Goal: Check status: Check status

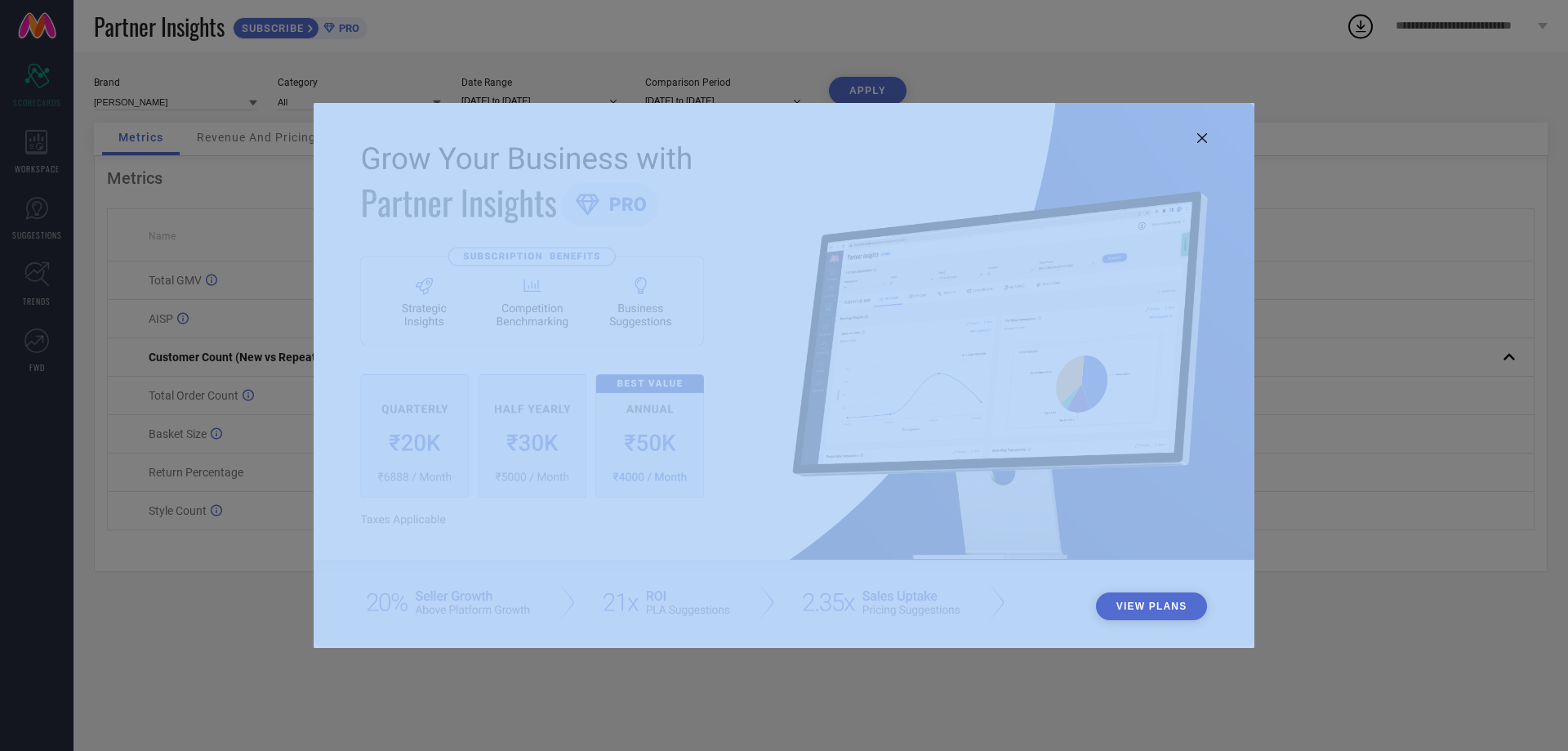
click at [1204, 132] on div "View Plans" at bounding box center [784, 374] width 940 height 544
click at [1193, 140] on img at bounding box center [784, 373] width 940 height 541
click at [1211, 143] on img at bounding box center [784, 373] width 940 height 541
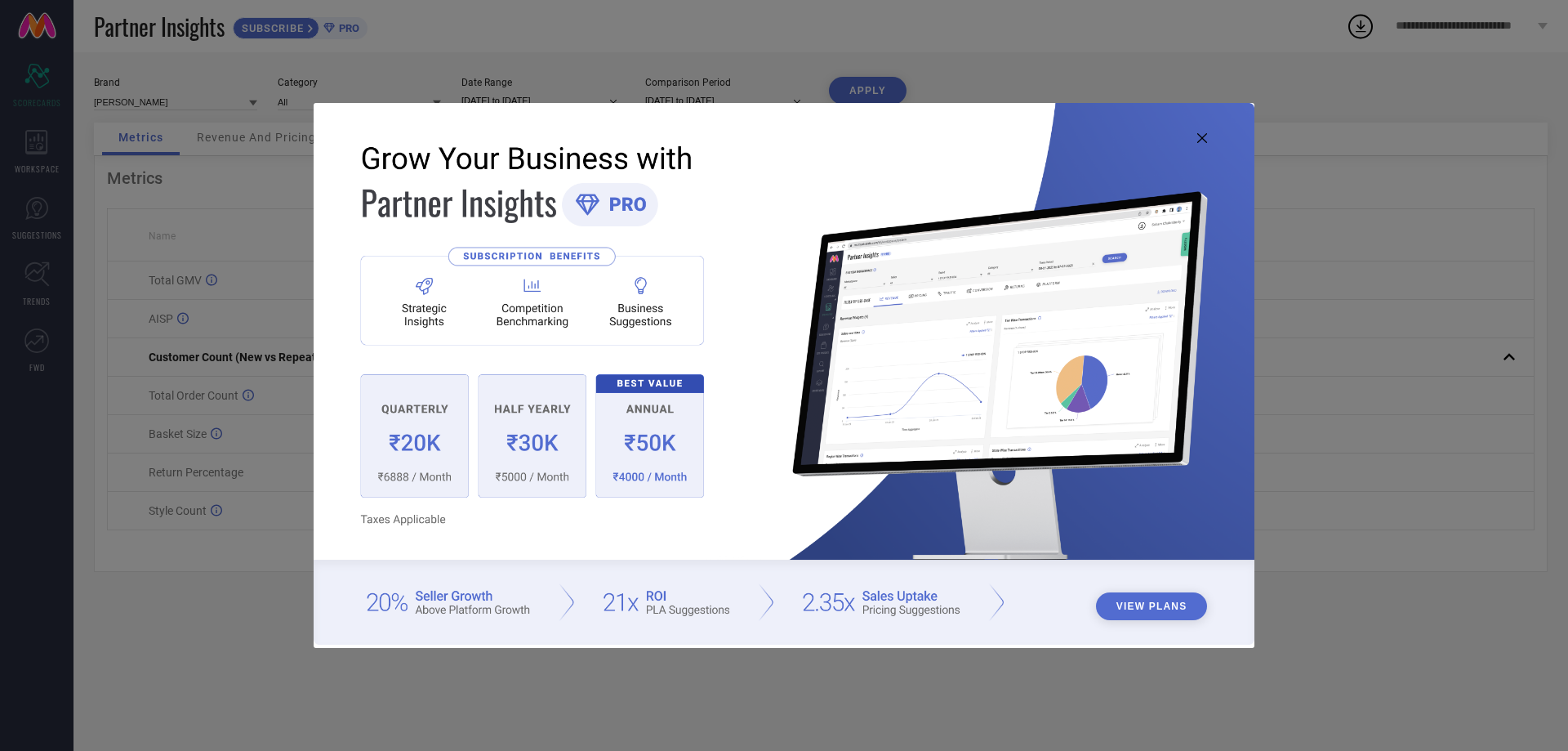
click at [1204, 140] on icon at bounding box center [1202, 138] width 10 height 10
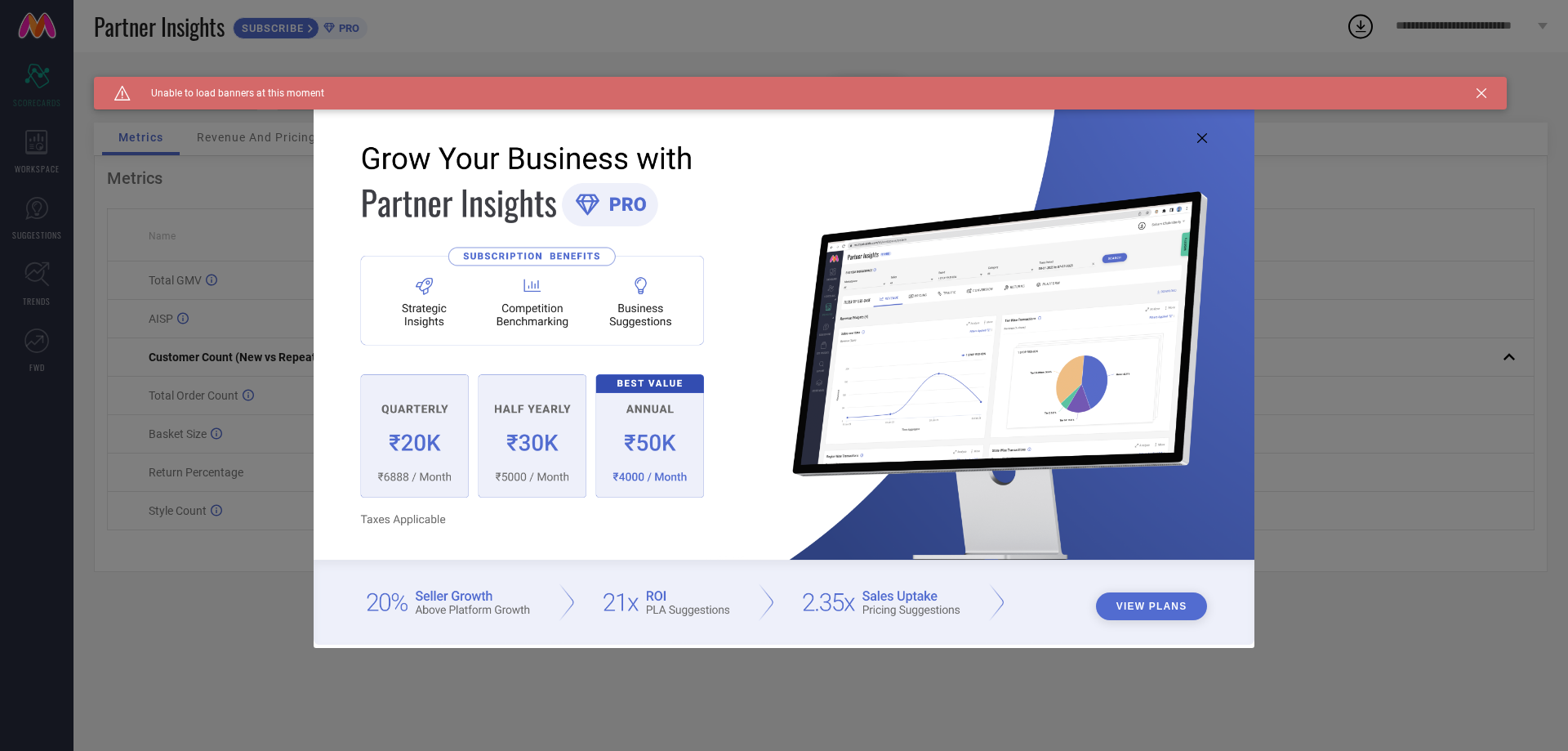
click at [1199, 138] on icon at bounding box center [1202, 138] width 10 height 10
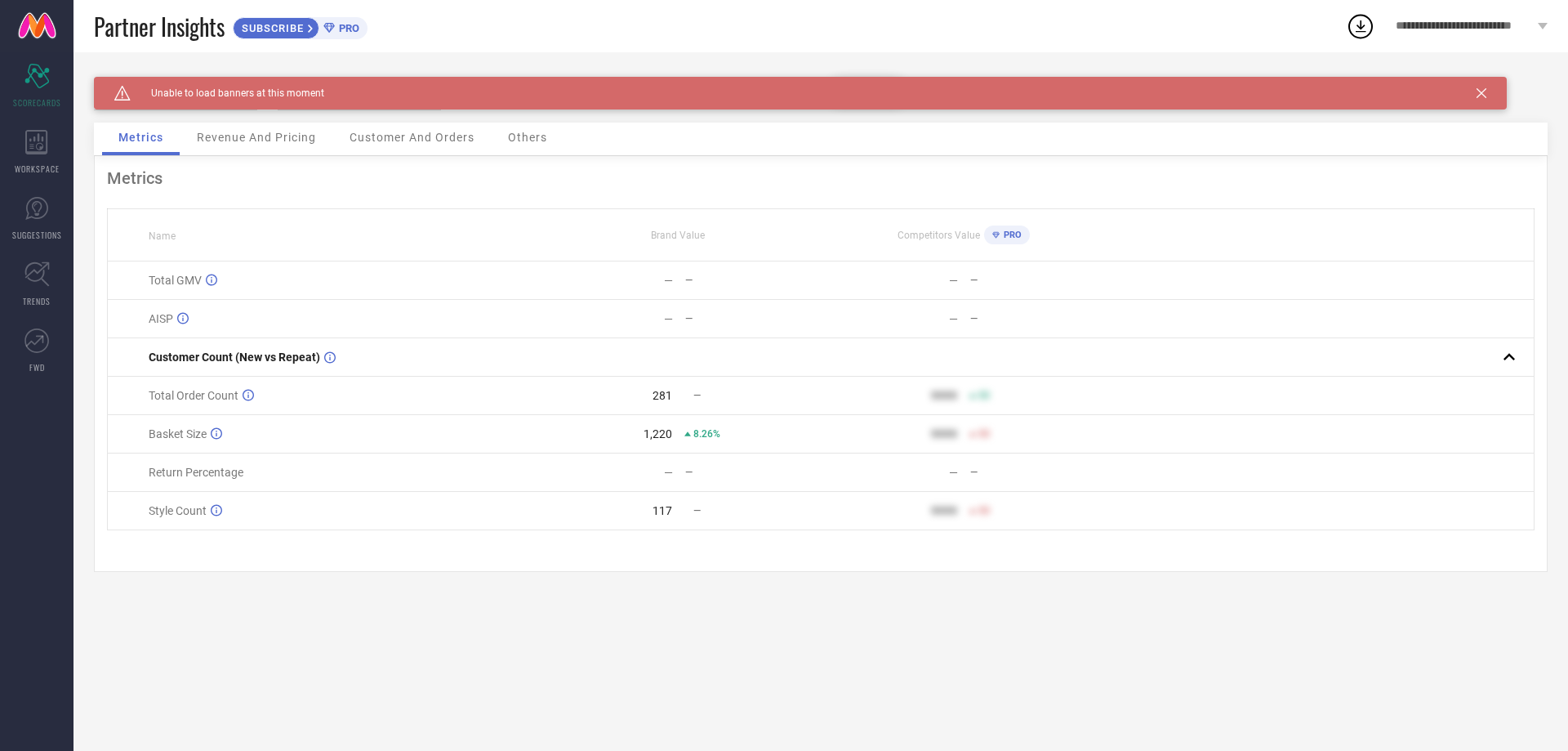
click at [242, 141] on span "Revenue And Pricing" at bounding box center [257, 137] width 119 height 13
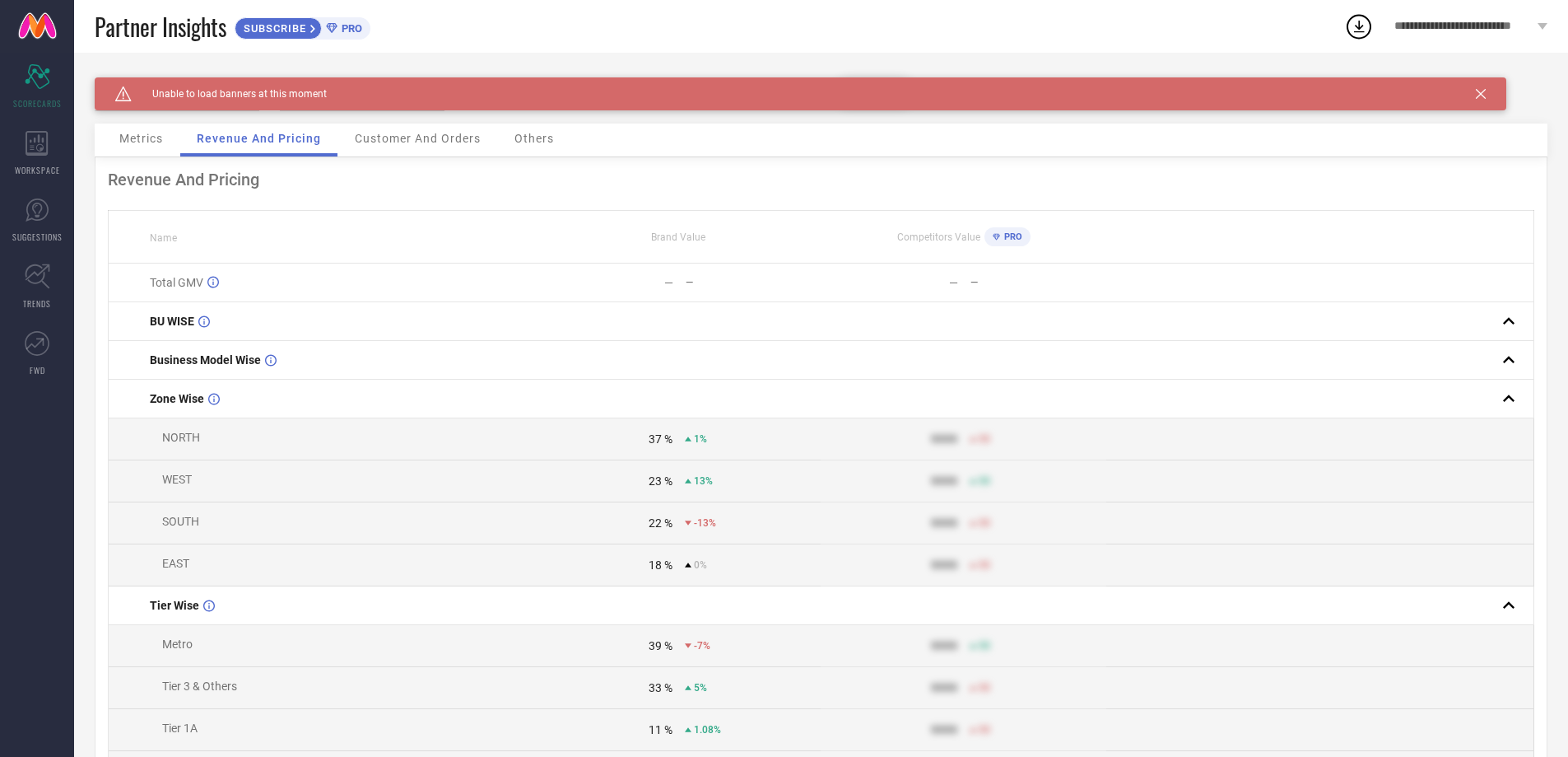
click at [135, 140] on span "Metrics" at bounding box center [141, 139] width 43 height 13
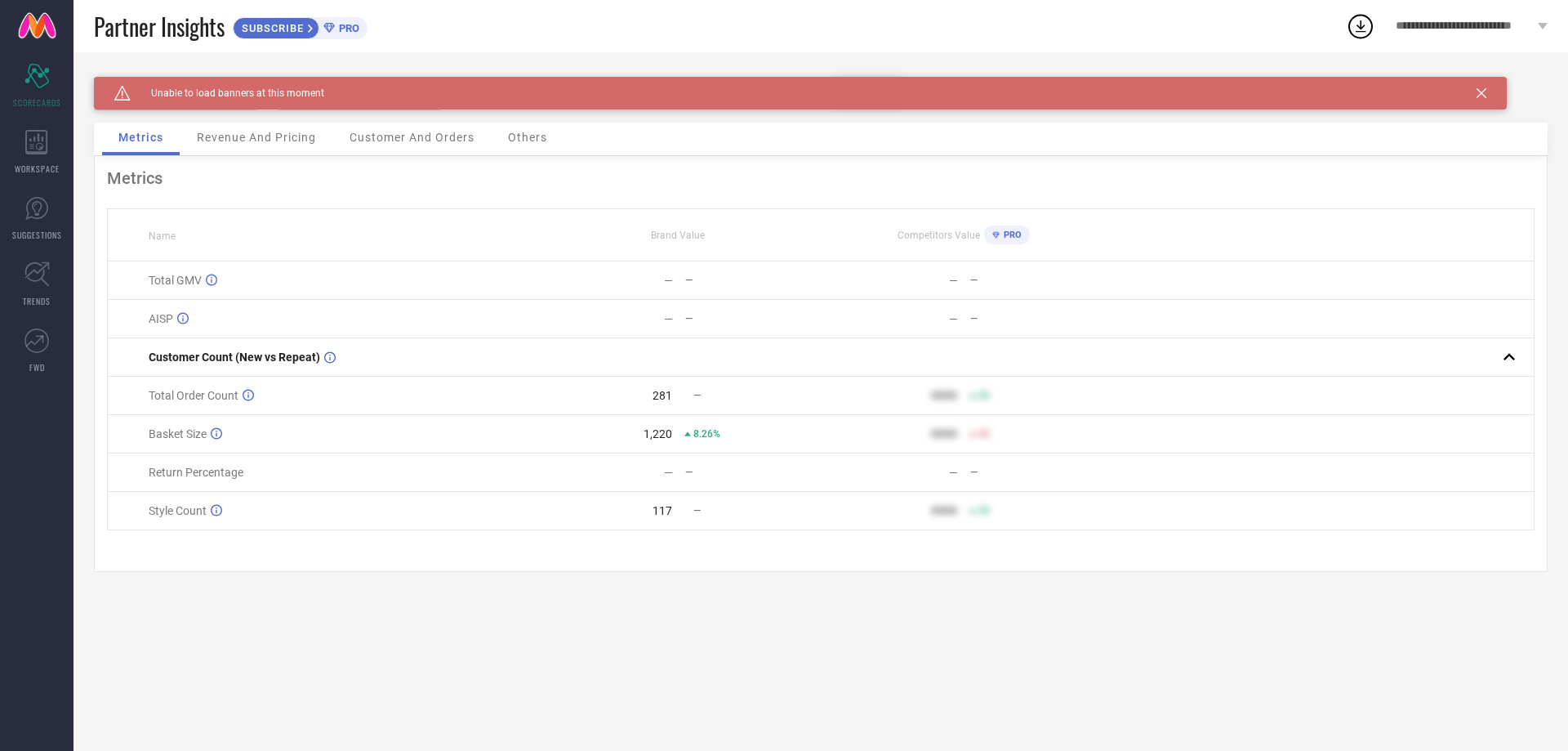
click at [1480, 98] on div "Caution Created with Sketch. Unable to load banners at this moment" at bounding box center [800, 93] width 1413 height 32
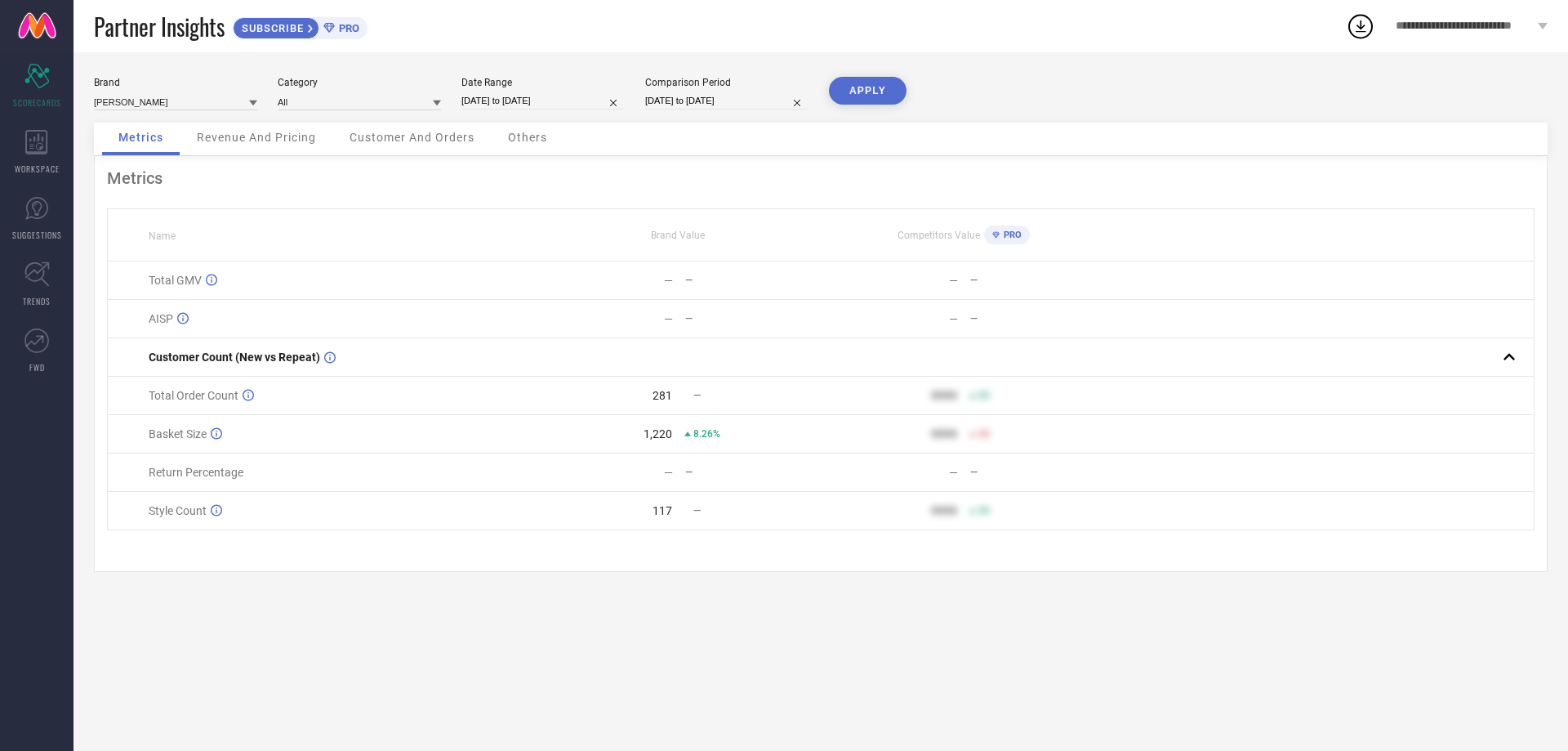
select select "8"
select select "2025"
select select "9"
select select "2025"
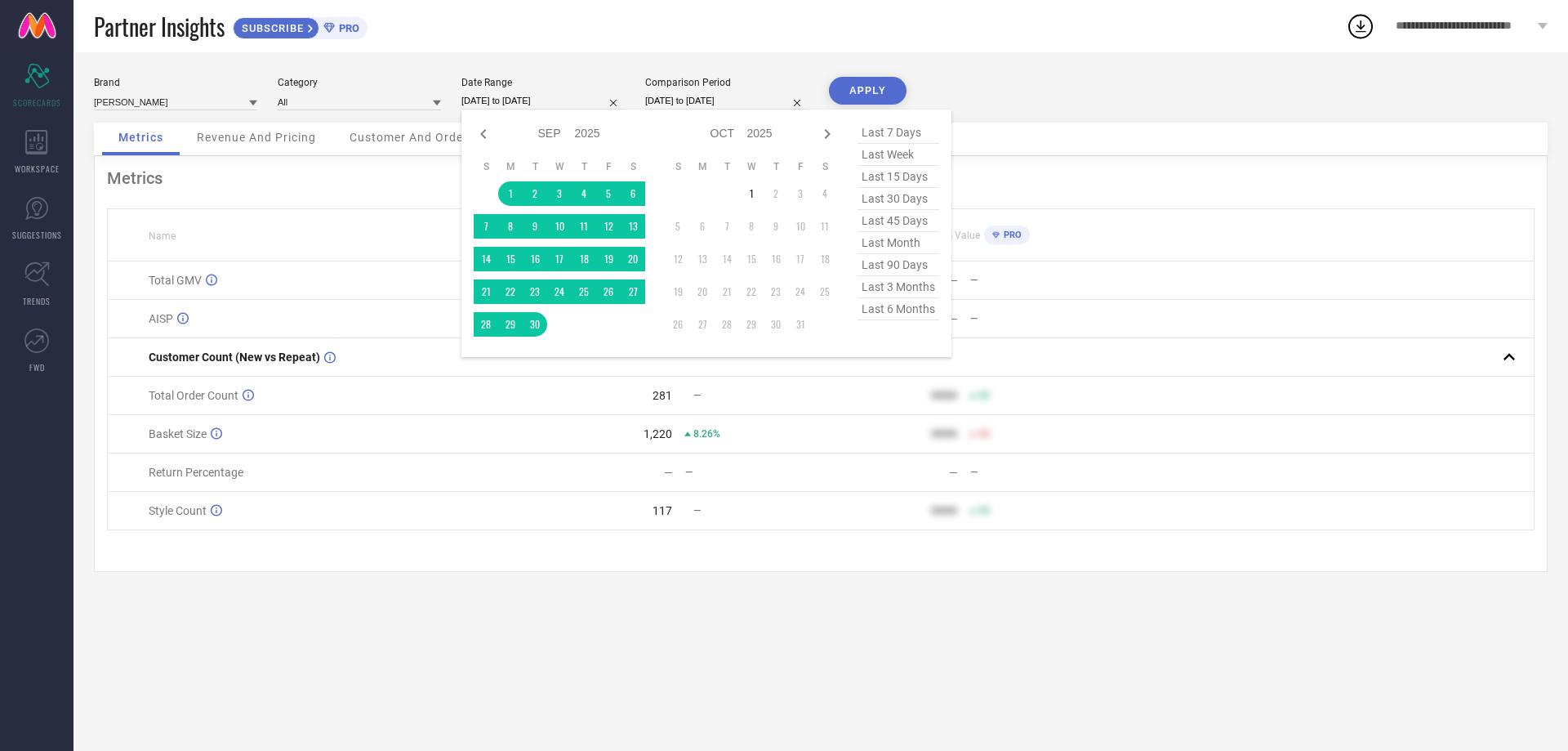
click at [553, 98] on input "[DATE] to [DATE]" at bounding box center [542, 100] width 163 height 17
click at [481, 141] on icon at bounding box center [483, 134] width 20 height 20
select select "7"
select select "2025"
select select "8"
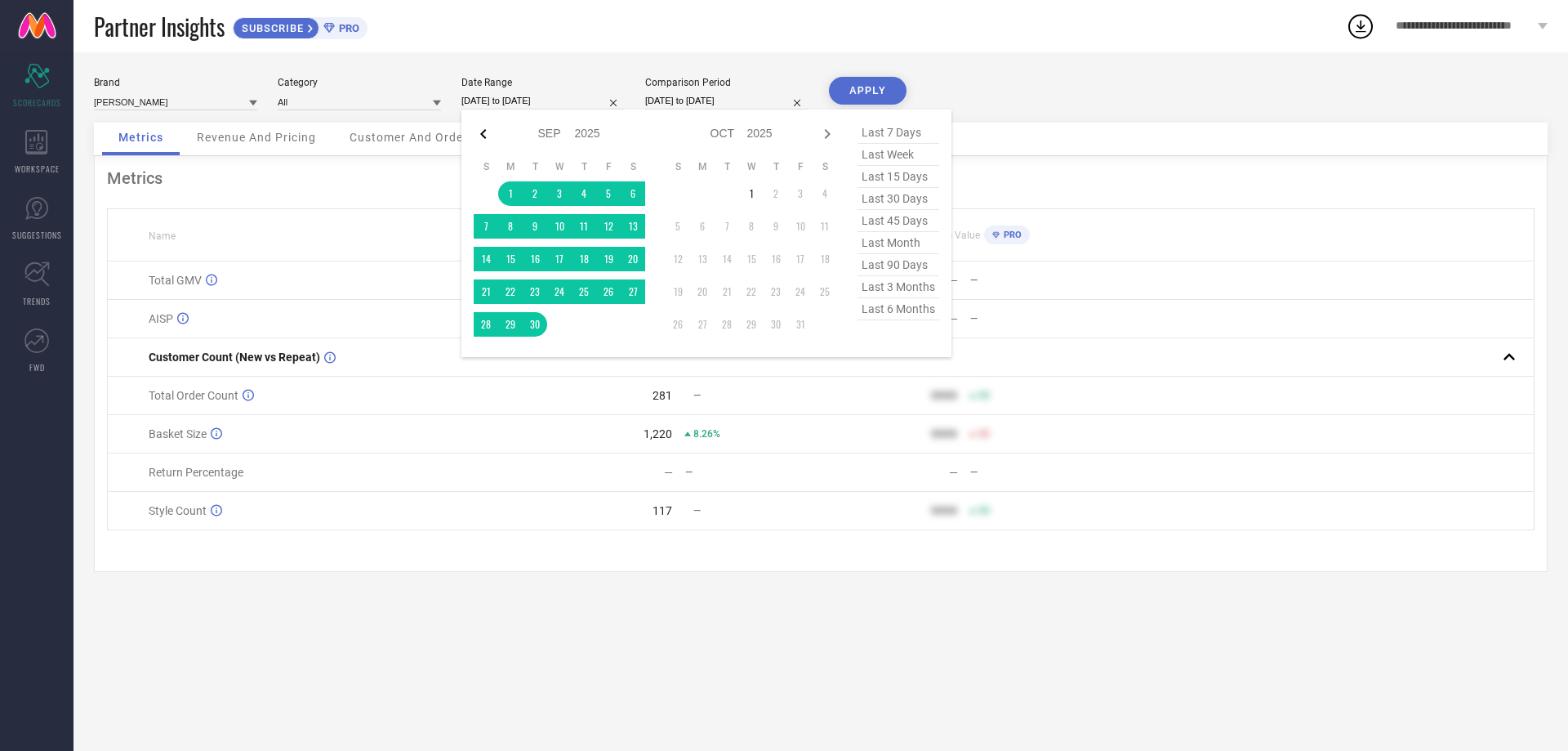
select select "2025"
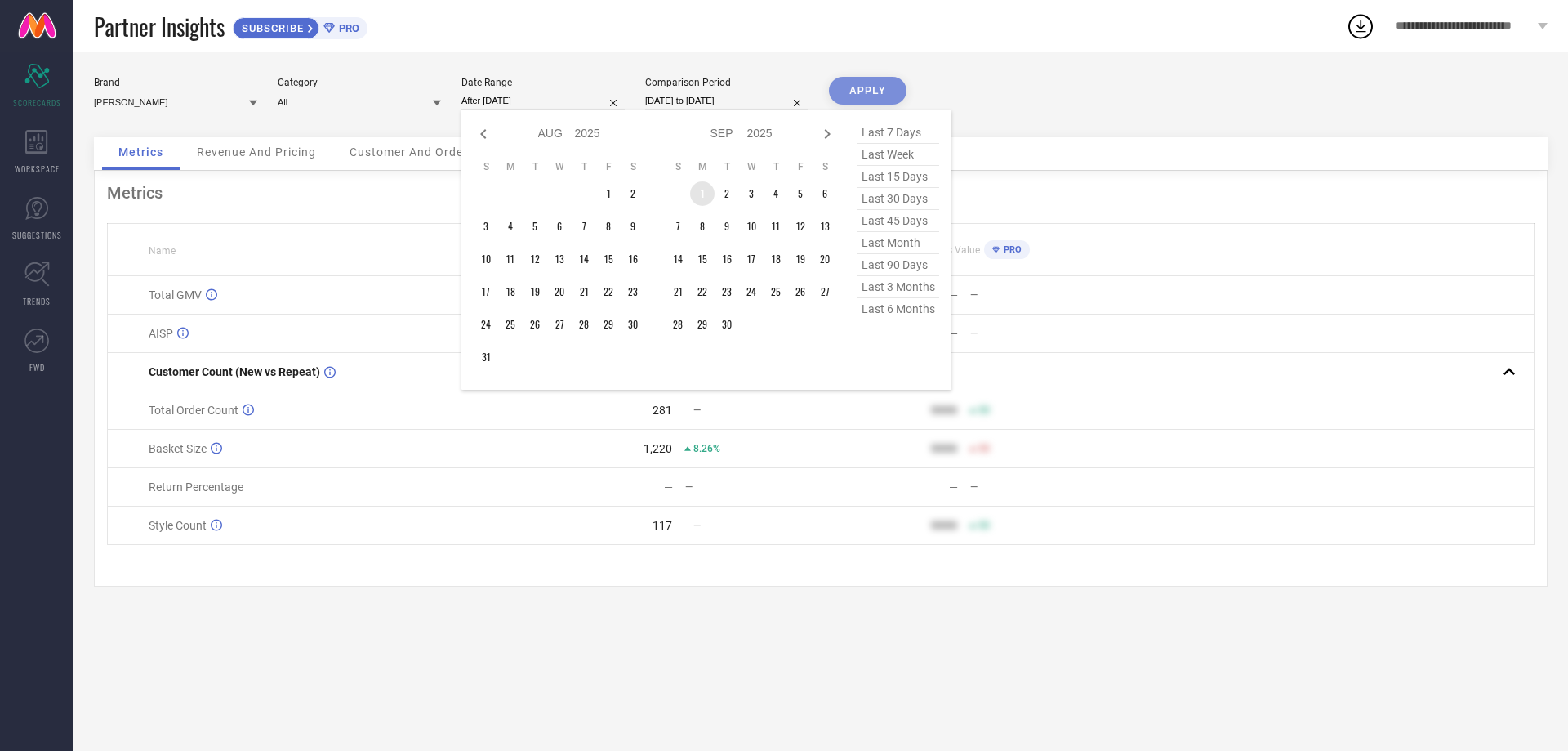
click at [699, 194] on td "1" at bounding box center [703, 194] width 25 height 25
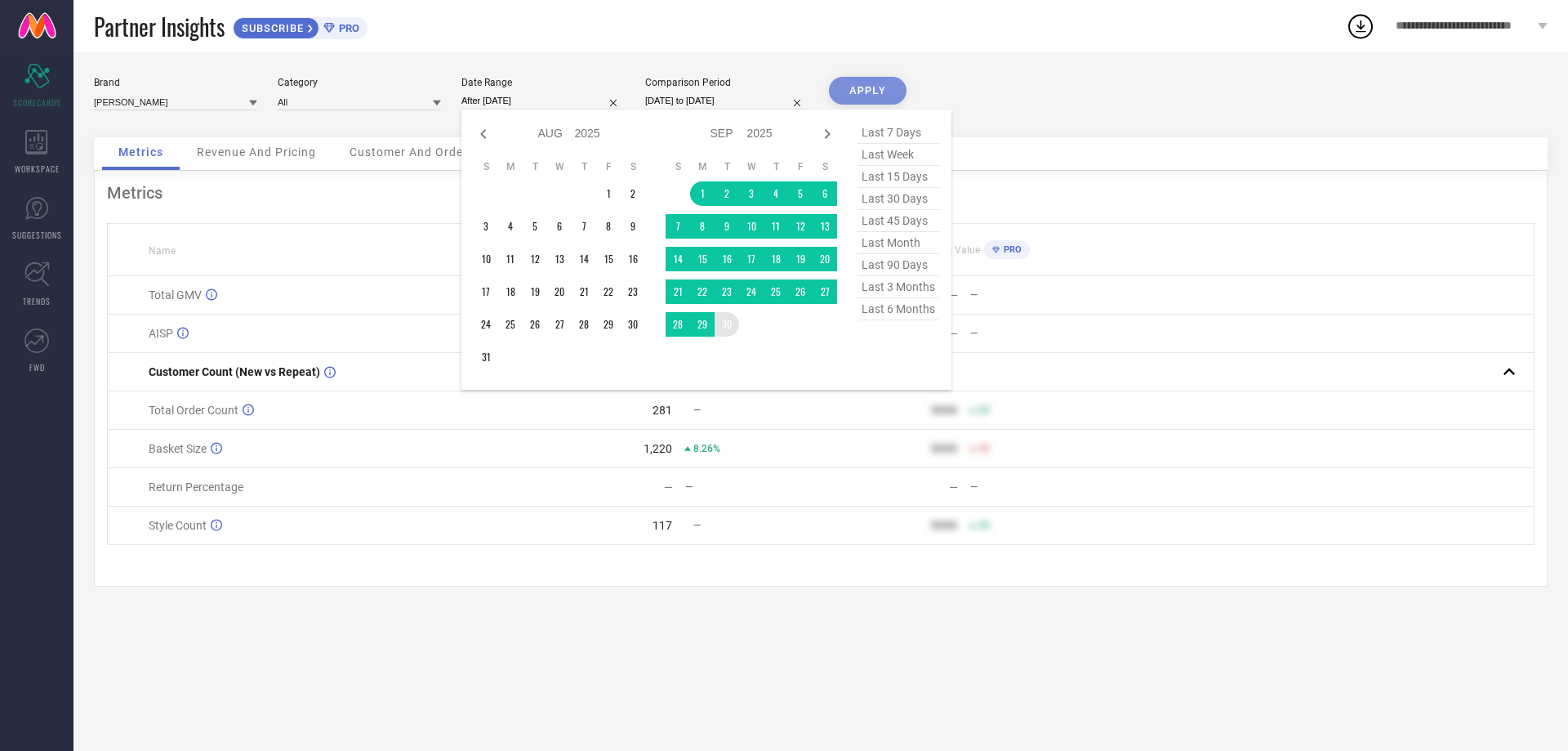
type input "[DATE] to [DATE]"
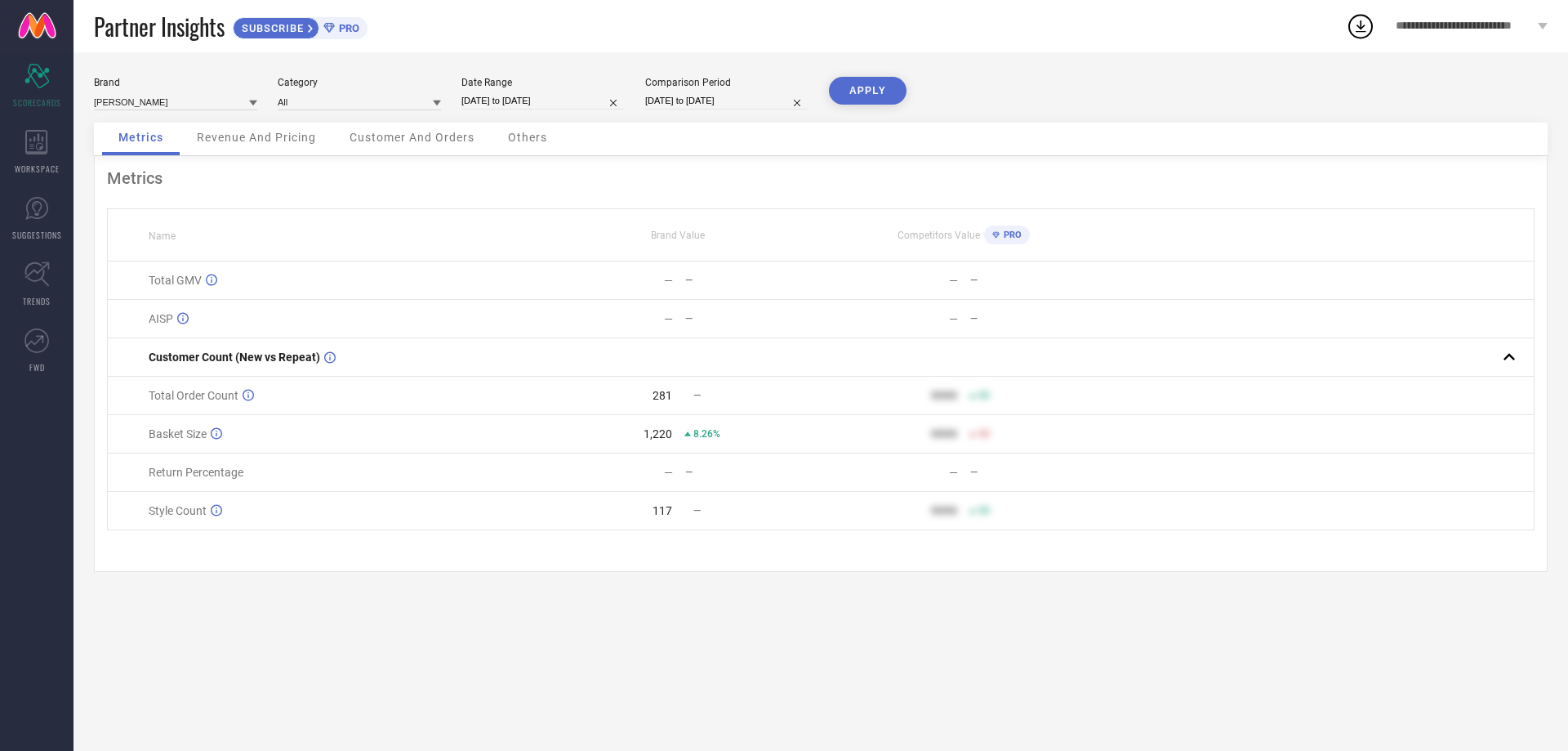
click at [858, 94] on button "APPLY" at bounding box center [868, 91] width 78 height 28
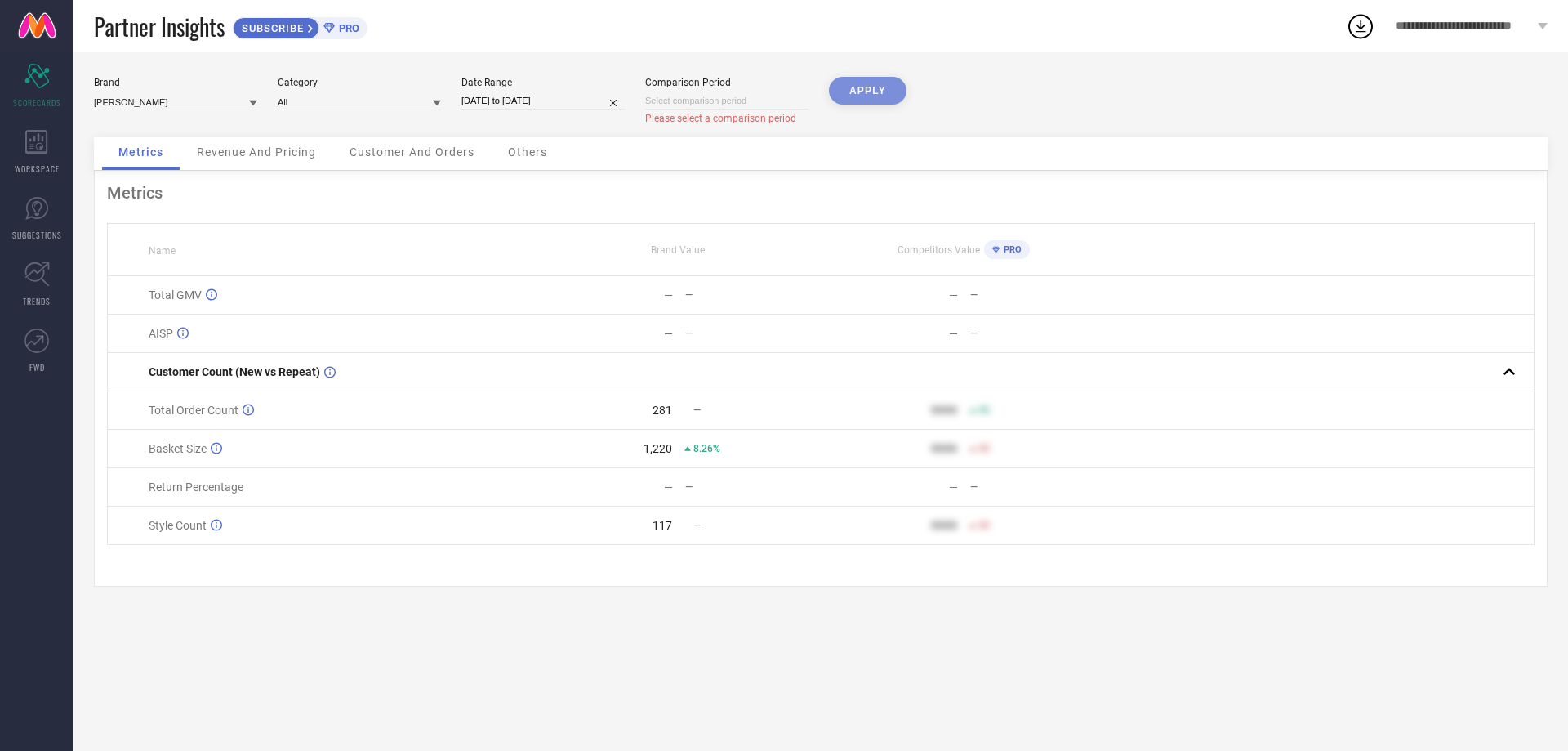
click at [733, 111] on div "Comparison Period Please select a comparison period" at bounding box center [726, 101] width 163 height 48
select select "9"
select select "2025"
select select "10"
select select "2025"
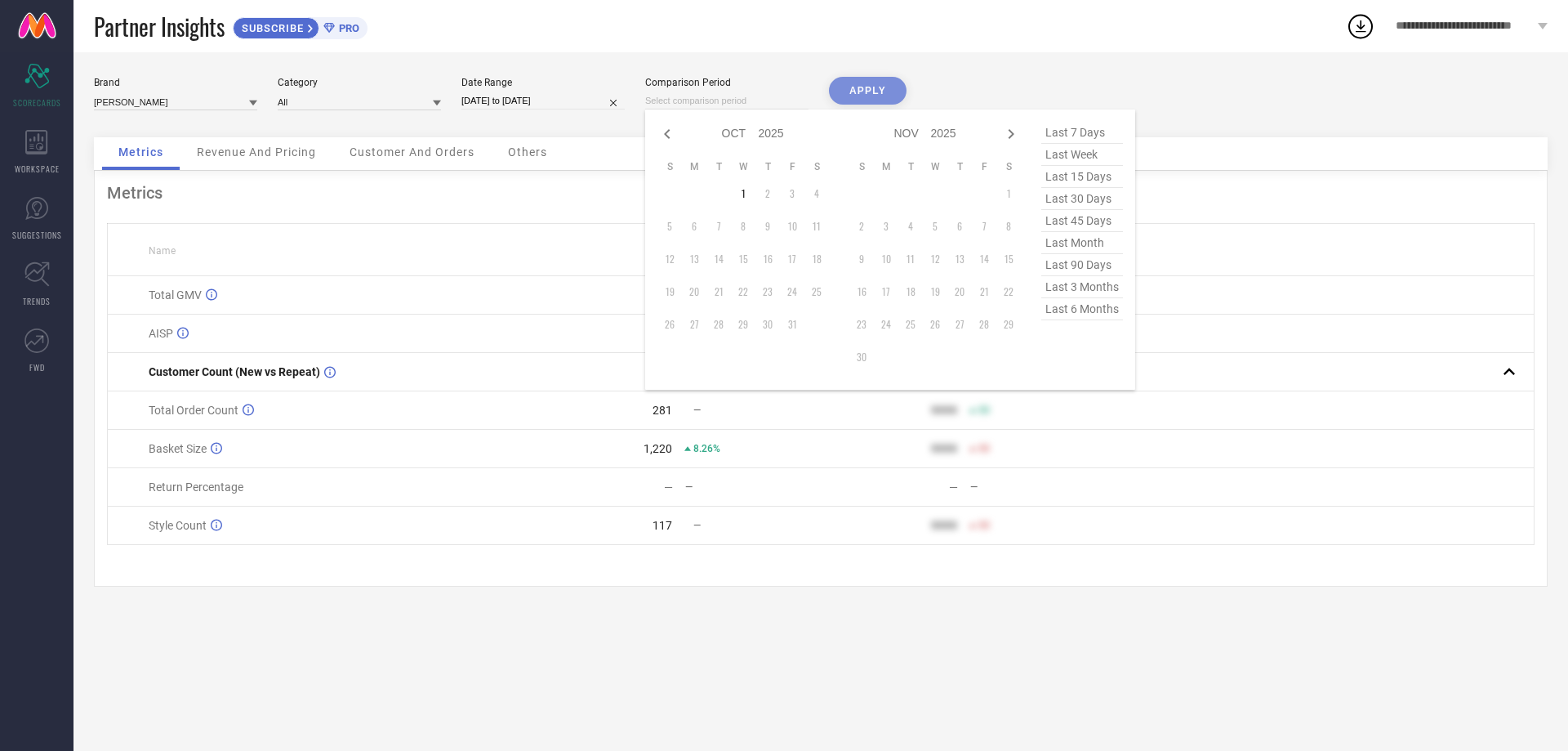
click at [729, 101] on input at bounding box center [726, 100] width 163 height 17
click at [664, 132] on icon at bounding box center [667, 134] width 20 height 20
select select "8"
select select "2025"
select select "9"
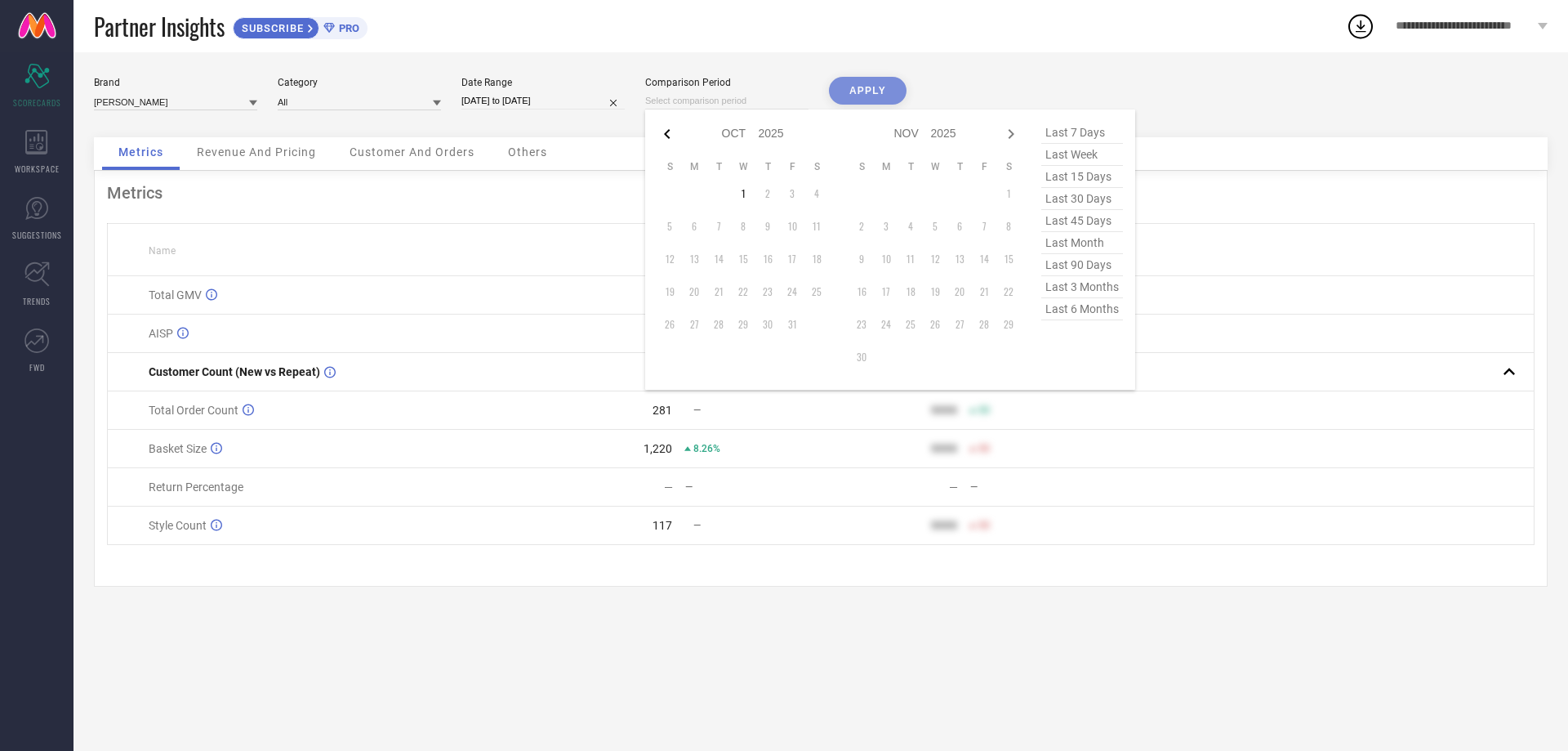
select select "2025"
click at [664, 132] on icon at bounding box center [667, 134] width 20 height 20
select select "7"
select select "2025"
select select "8"
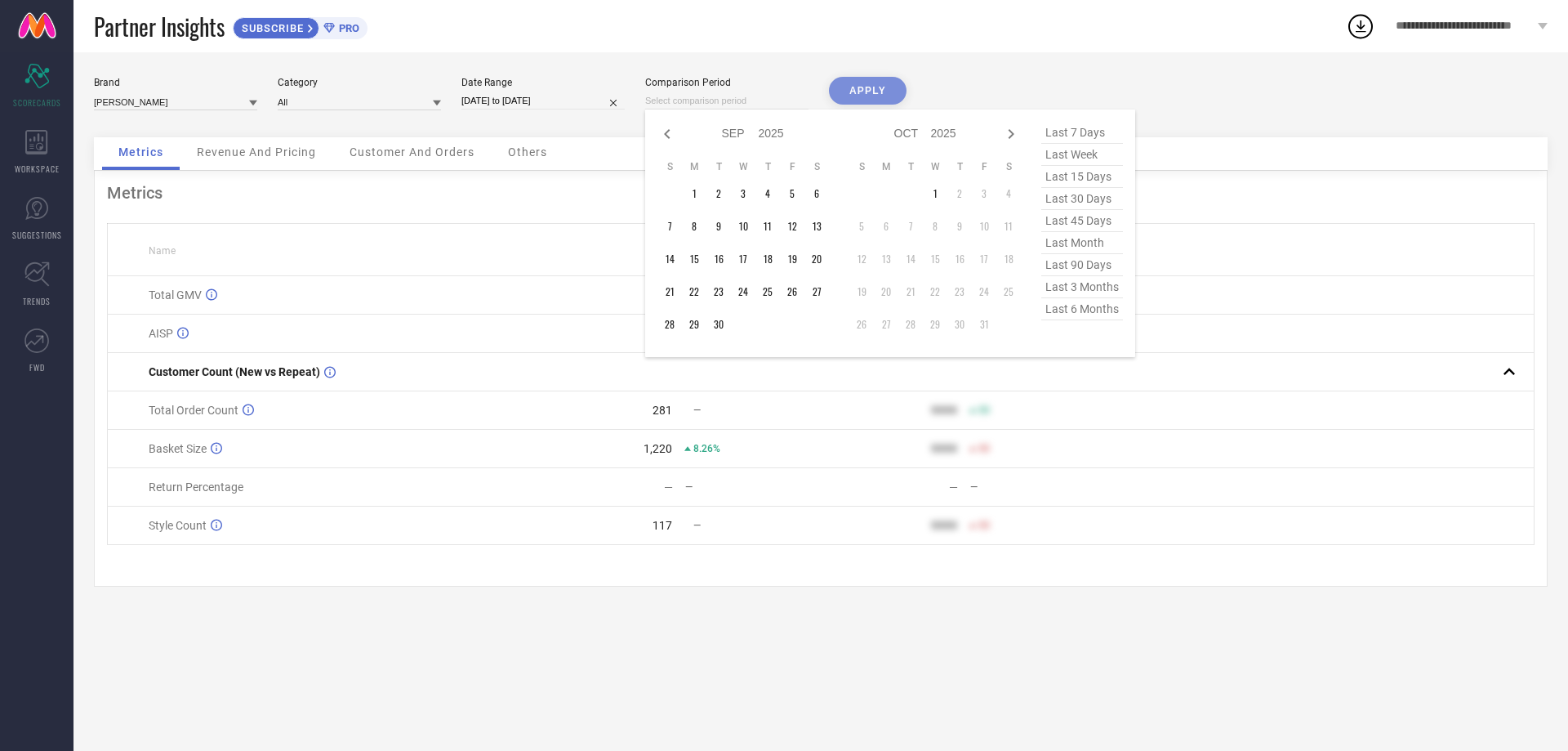
select select "2025"
click at [664, 132] on icon at bounding box center [667, 134] width 20 height 20
select select "6"
select select "2025"
select select "7"
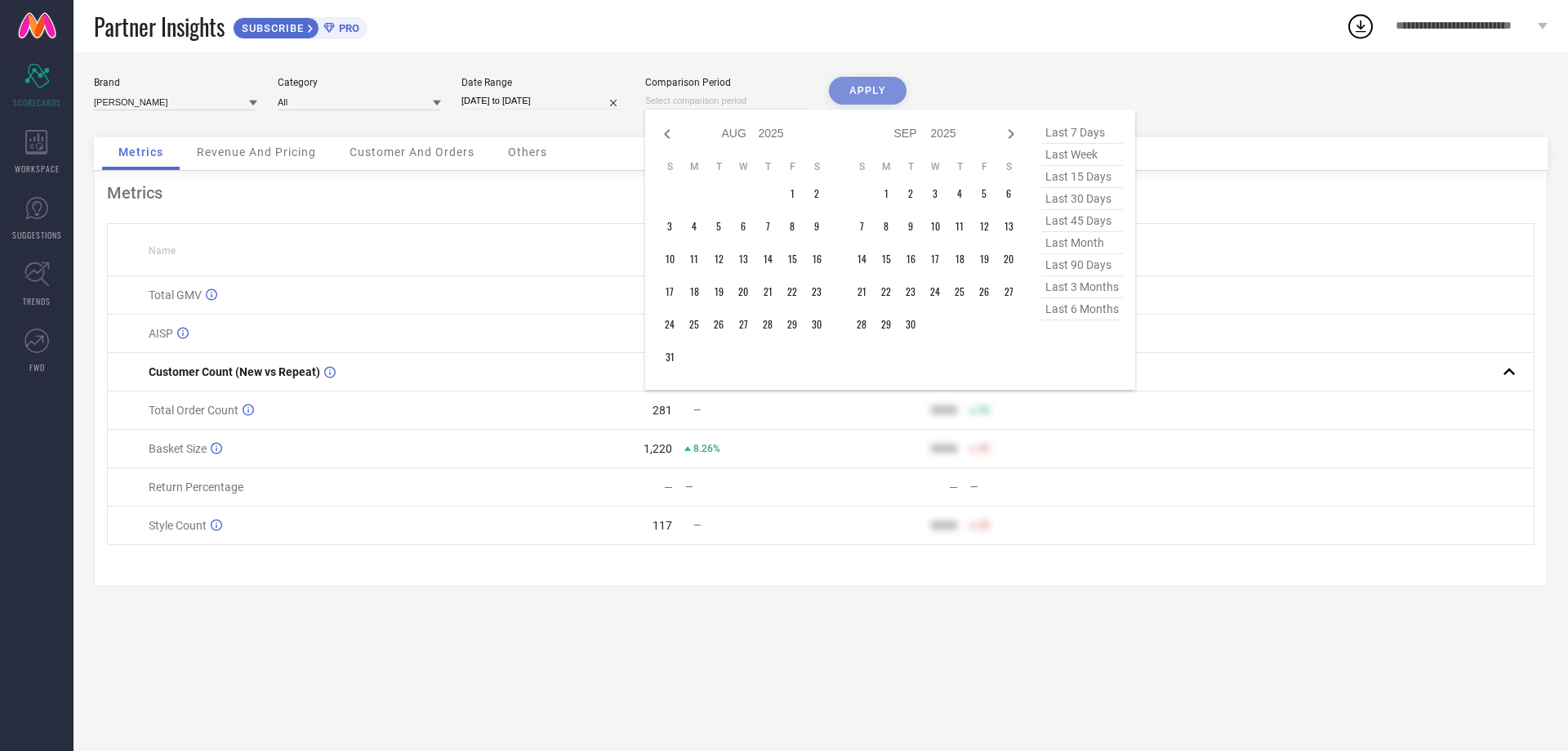
select select "2025"
click at [718, 196] on td "1" at bounding box center [719, 194] width 25 height 25
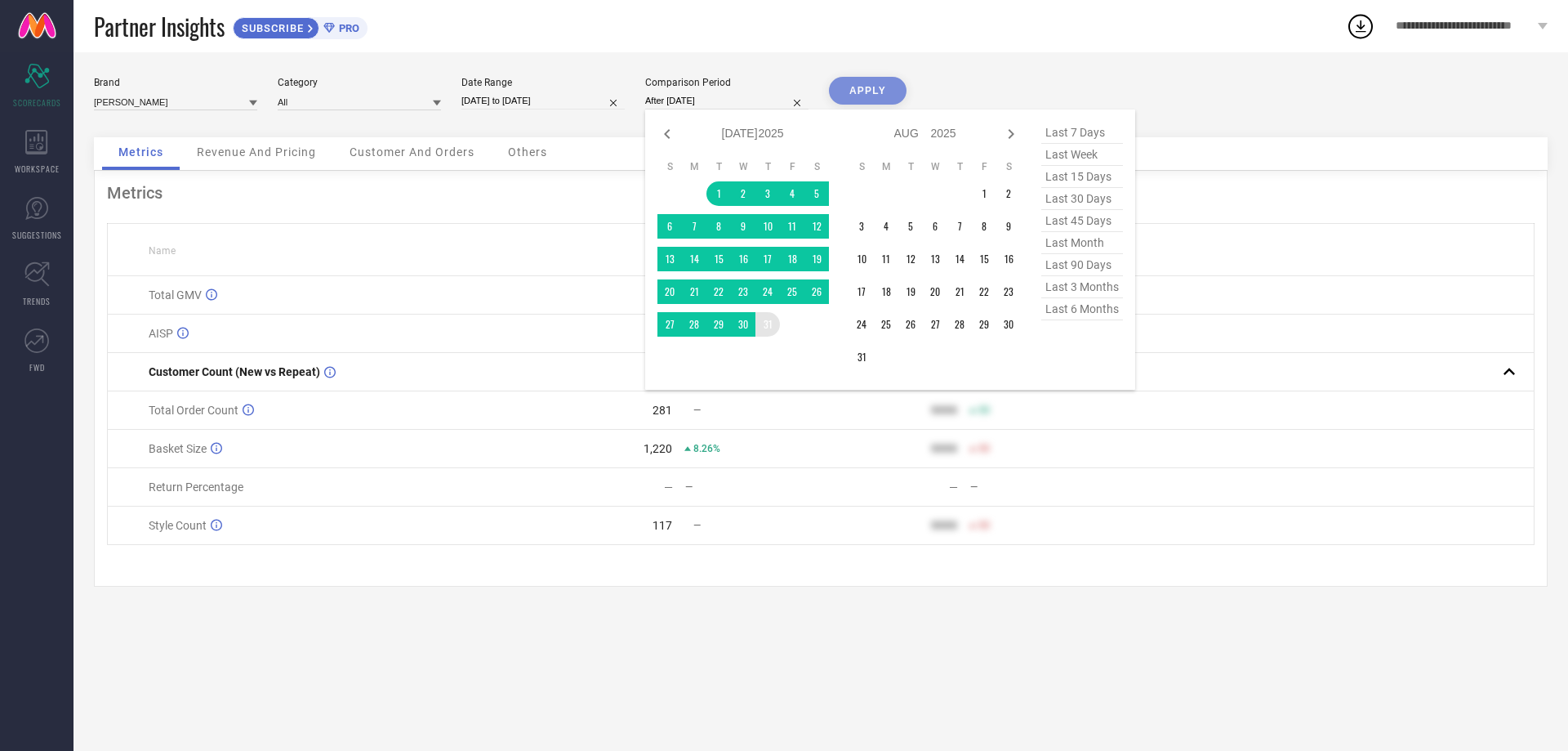
type input "01-07-2025 to 31-07-2025"
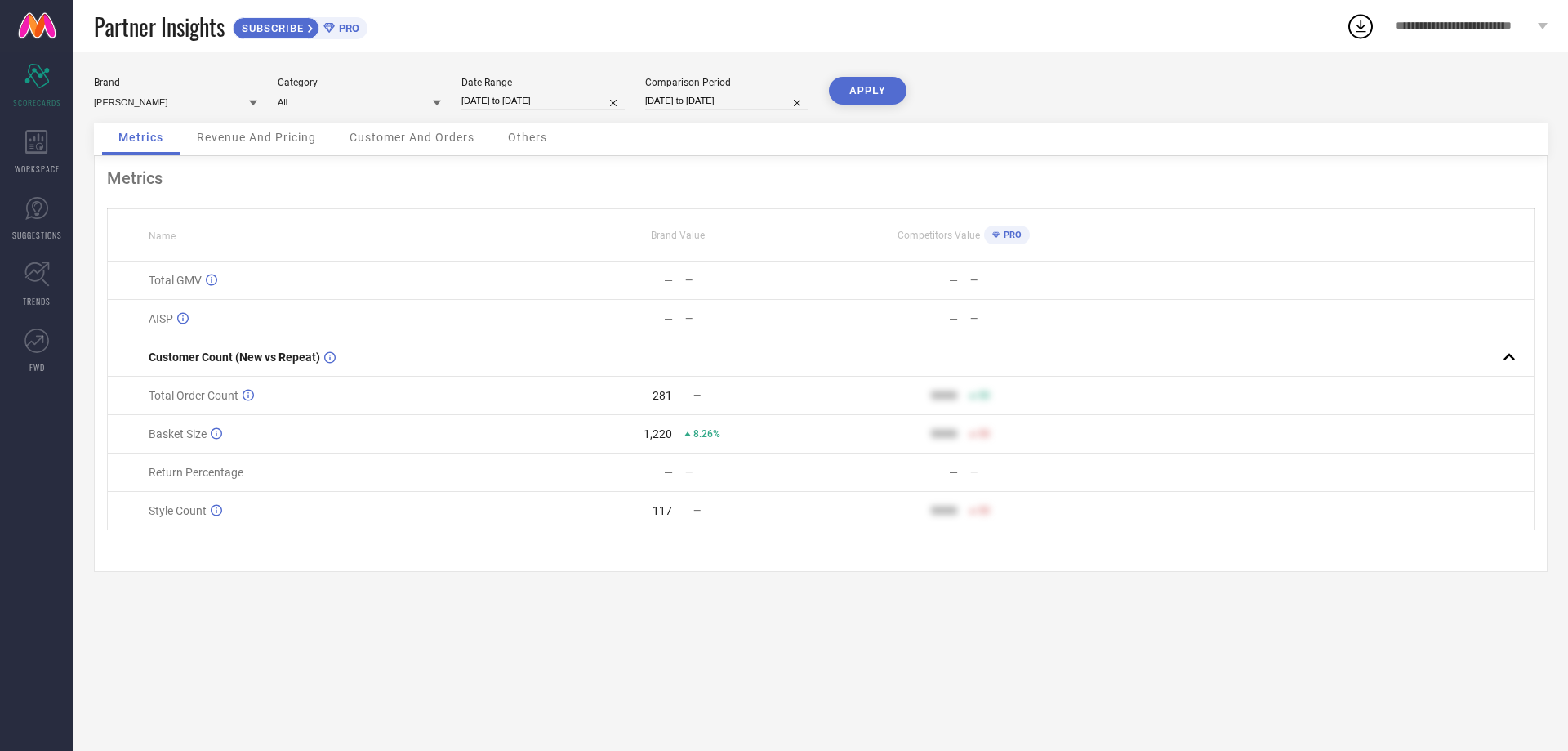
click at [878, 89] on button "APPLY" at bounding box center [868, 91] width 78 height 28
